Goal: Task Accomplishment & Management: Manage account settings

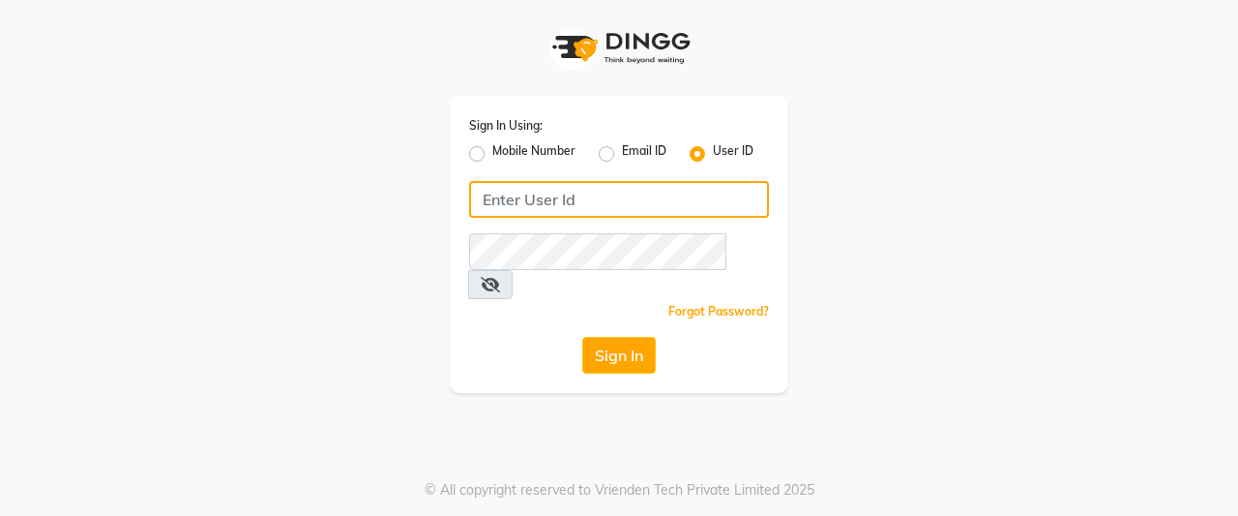
type input "charm we maintain"
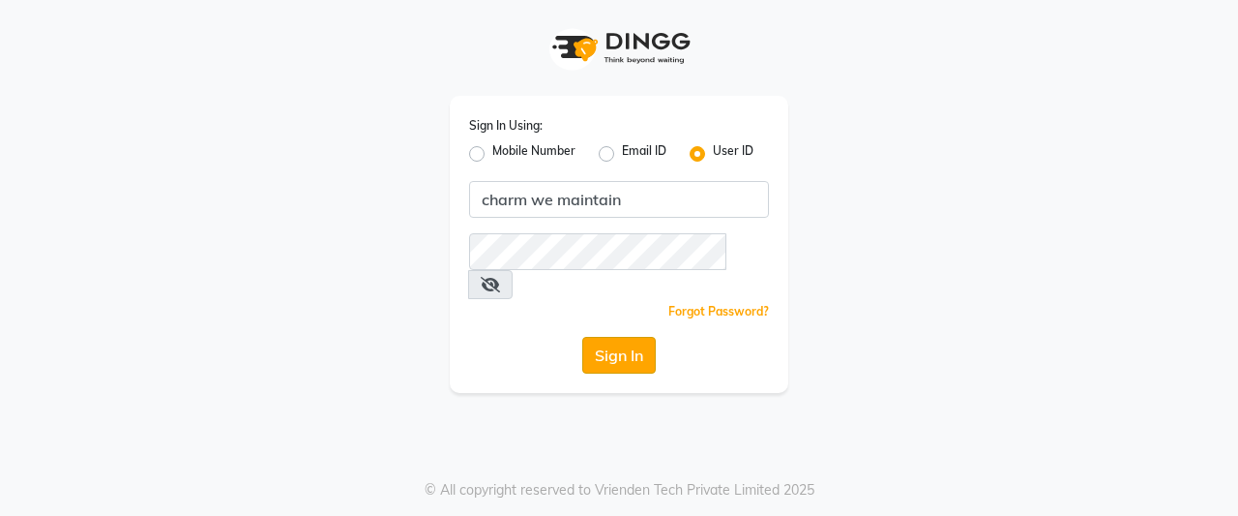
click at [625, 337] on button "Sign In" at bounding box center [619, 355] width 74 height 37
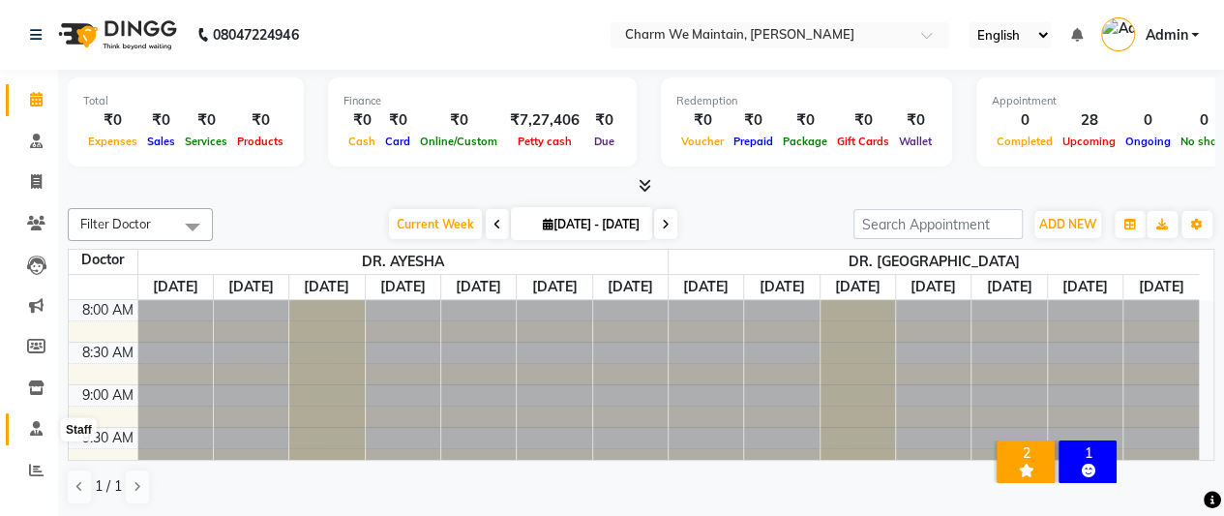
click at [34, 438] on span at bounding box center [36, 429] width 34 height 22
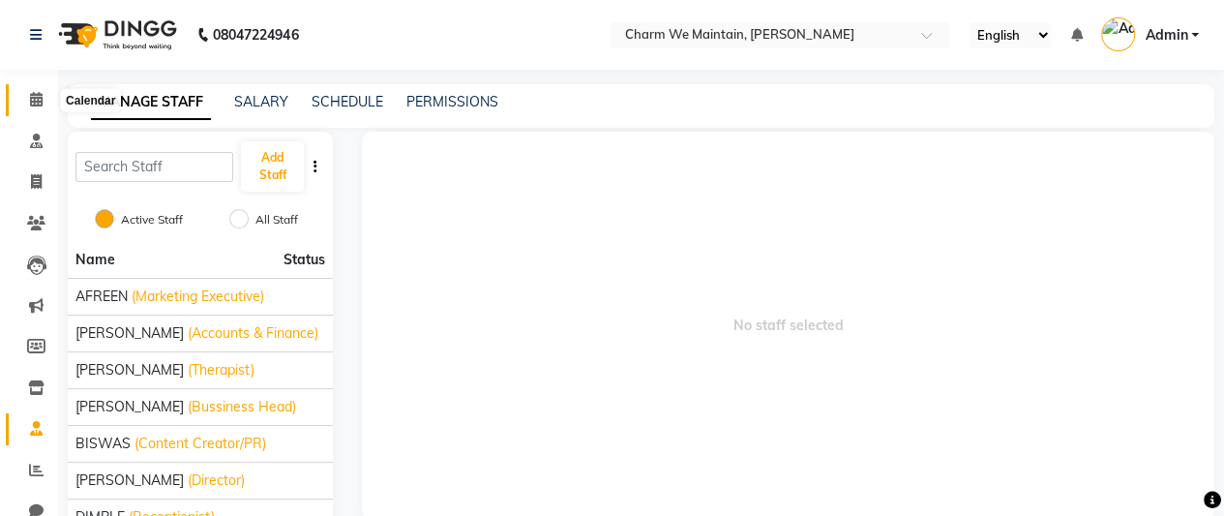
click at [35, 98] on icon at bounding box center [36, 99] width 13 height 15
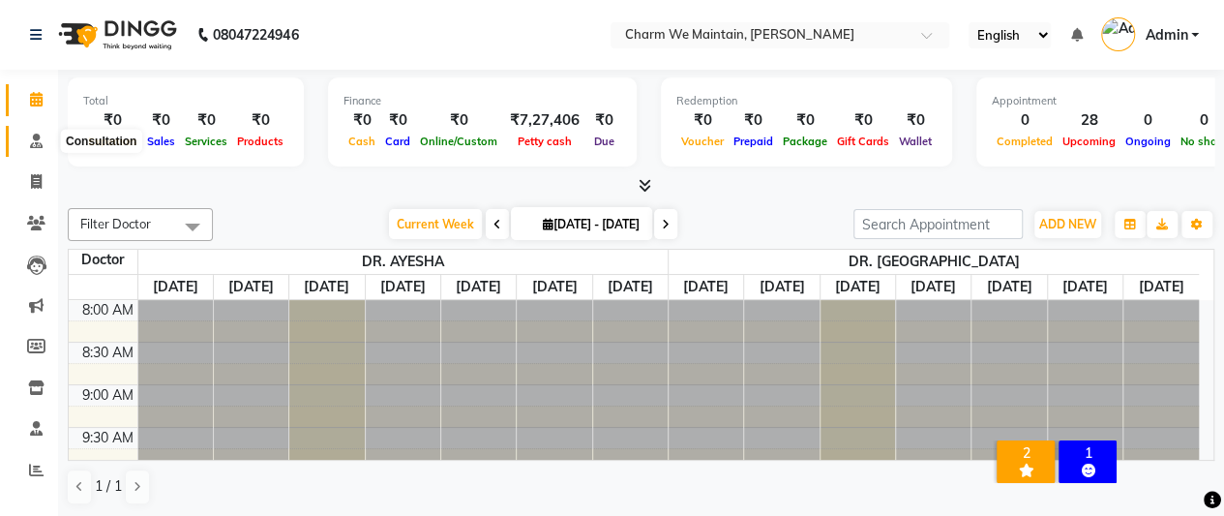
click at [27, 140] on span at bounding box center [36, 142] width 34 height 22
